Goal: Communication & Community: Answer question/provide support

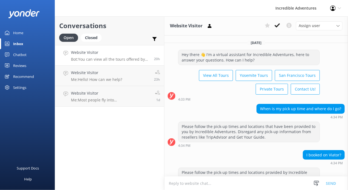
scroll to position [160, 0]
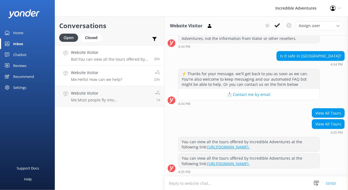
click at [138, 76] on link "Website Visitor Me: Hello! How can we help? 23h" at bounding box center [109, 76] width 109 height 21
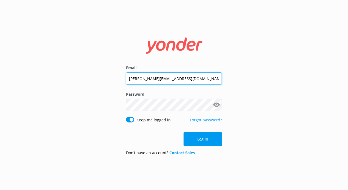
click at [153, 83] on input "[PERSON_NAME][EMAIL_ADDRESS][DOMAIN_NAME]" at bounding box center [174, 79] width 96 height 12
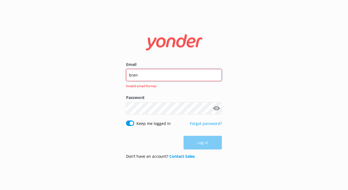
type input "[PERSON_NAME][EMAIL_ADDRESS][DOMAIN_NAME]"
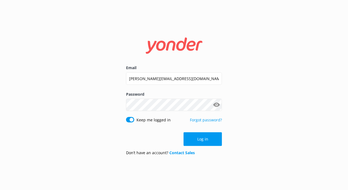
click at [213, 105] on button "Show password" at bounding box center [216, 105] width 11 height 11
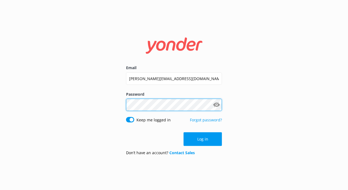
click button "Log in" at bounding box center [203, 140] width 38 height 14
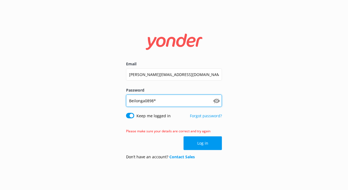
click at [170, 101] on input "Beilonga0898*" at bounding box center [174, 101] width 96 height 12
type input "Bailey0898*"
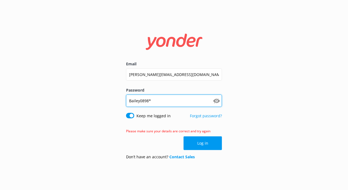
click button "Log in" at bounding box center [203, 144] width 38 height 14
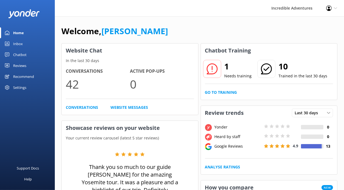
click at [29, 42] on link "Inbox" at bounding box center [27, 43] width 55 height 11
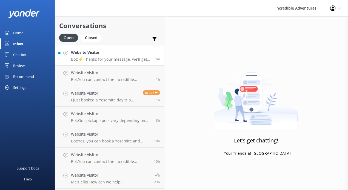
click at [131, 59] on p "Bot: ⚡ Thanks for your message, we'll get back to you as soon as we can. You're…" at bounding box center [111, 59] width 80 height 5
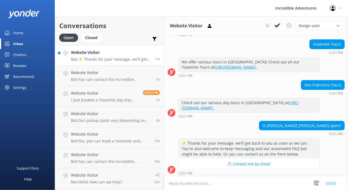
scroll to position [65, 0]
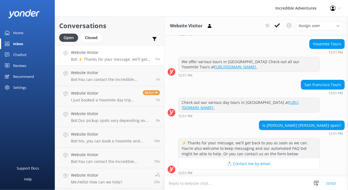
click at [330, 125] on div "Is [PERSON_NAME] [PERSON_NAME] open?" at bounding box center [301, 125] width 85 height 9
copy div "Is [PERSON_NAME] [PERSON_NAME] open?"
click at [150, 10] on div "Incredible Adventures Profile Settings Logout" at bounding box center [174, 8] width 348 height 16
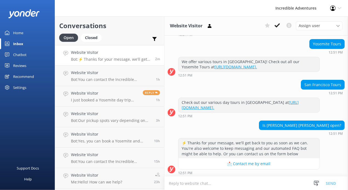
click at [197, 181] on textarea at bounding box center [256, 183] width 184 height 13
paste textarea "Hi there, At this time, [PERSON_NAME][GEOGRAPHIC_DATA][PERSON_NAME] is closed d…"
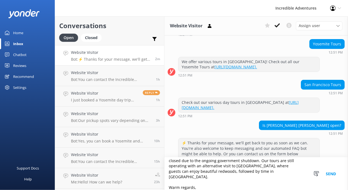
scroll to position [84, 0]
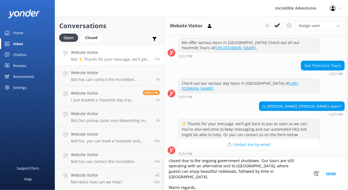
drag, startPoint x: 184, startPoint y: 187, endPoint x: 170, endPoint y: 179, distance: 16.1
click at [170, 179] on textarea "Hi there, At this time, [PERSON_NAME][GEOGRAPHIC_DATA][PERSON_NAME] is closed d…" at bounding box center [256, 174] width 184 height 33
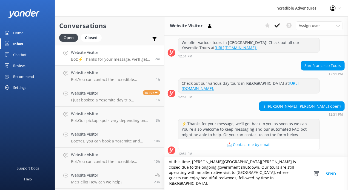
scroll to position [8, 0]
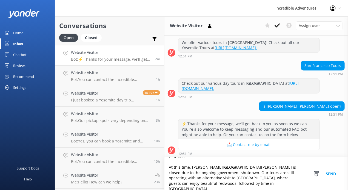
drag, startPoint x: 286, startPoint y: 173, endPoint x: 177, endPoint y: 177, distance: 109.7
click at [177, 177] on textarea "Hi there, At this time, [PERSON_NAME][GEOGRAPHIC_DATA][PERSON_NAME] is closed d…" at bounding box center [256, 174] width 184 height 33
paste textarea "[PERSON_NAME] [GEOGRAPHIC_DATA]"
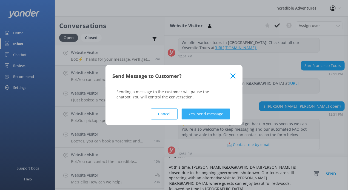
type textarea "Hi there, At this time, [PERSON_NAME][GEOGRAPHIC_DATA][PERSON_NAME] is closed d…"
click at [205, 113] on button "Yes, send message" at bounding box center [206, 114] width 48 height 11
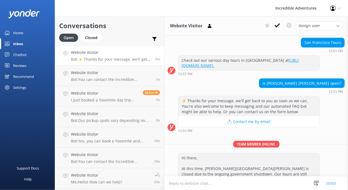
scroll to position [127, 0]
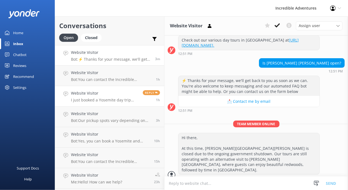
click at [122, 94] on h4 "Website Visitor" at bounding box center [105, 93] width 68 height 6
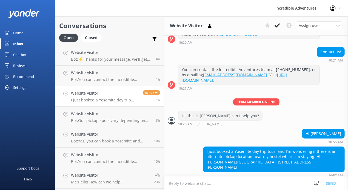
scroll to position [101, 0]
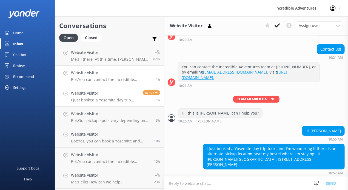
click at [130, 80] on p "Bot: You can contact the Incredible Adventures team at [PHONE_NUMBER], or by em…" at bounding box center [111, 79] width 81 height 5
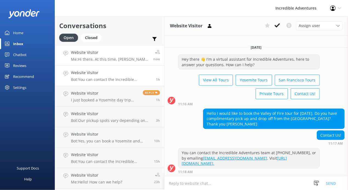
click at [124, 60] on p "Me: Hi there, At this time, [PERSON_NAME][GEOGRAPHIC_DATA][PERSON_NAME] is clos…" at bounding box center [110, 59] width 78 height 5
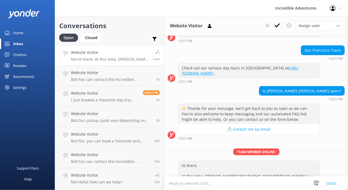
scroll to position [121, 0]
